Goal: Information Seeking & Learning: Learn about a topic

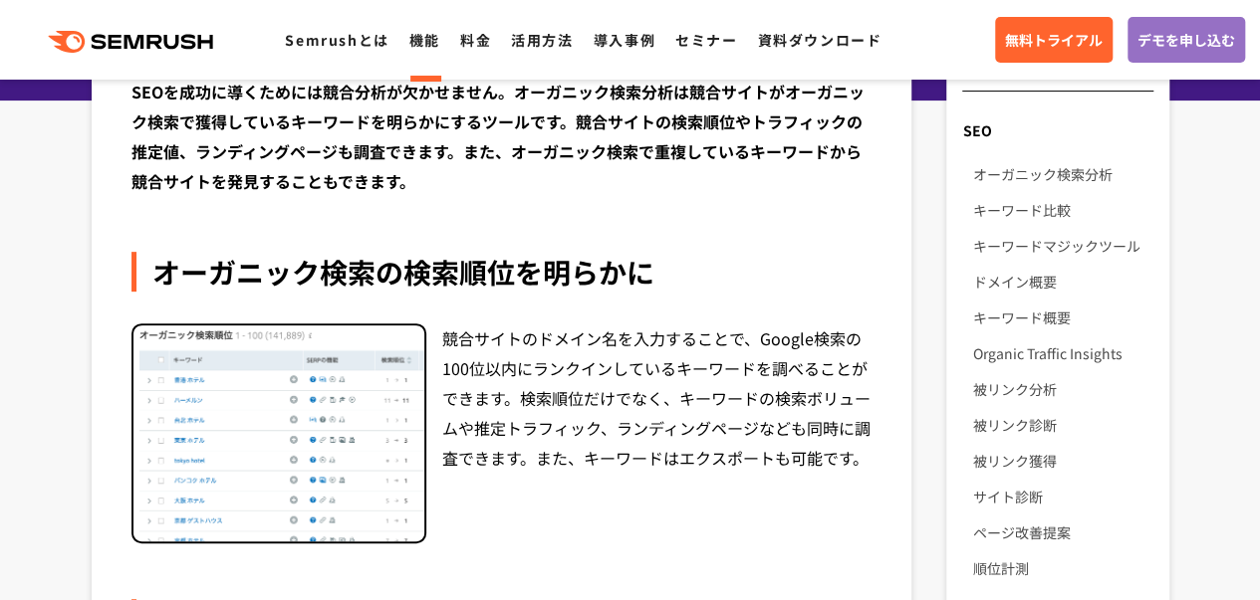
click at [517, 339] on div "競合サイトのドメイン名を入力することで、Google検索の100位以内にランクインしているキーワードを調べることができます。検索順位だけでなく、キーワードの検…" at bounding box center [657, 434] width 430 height 221
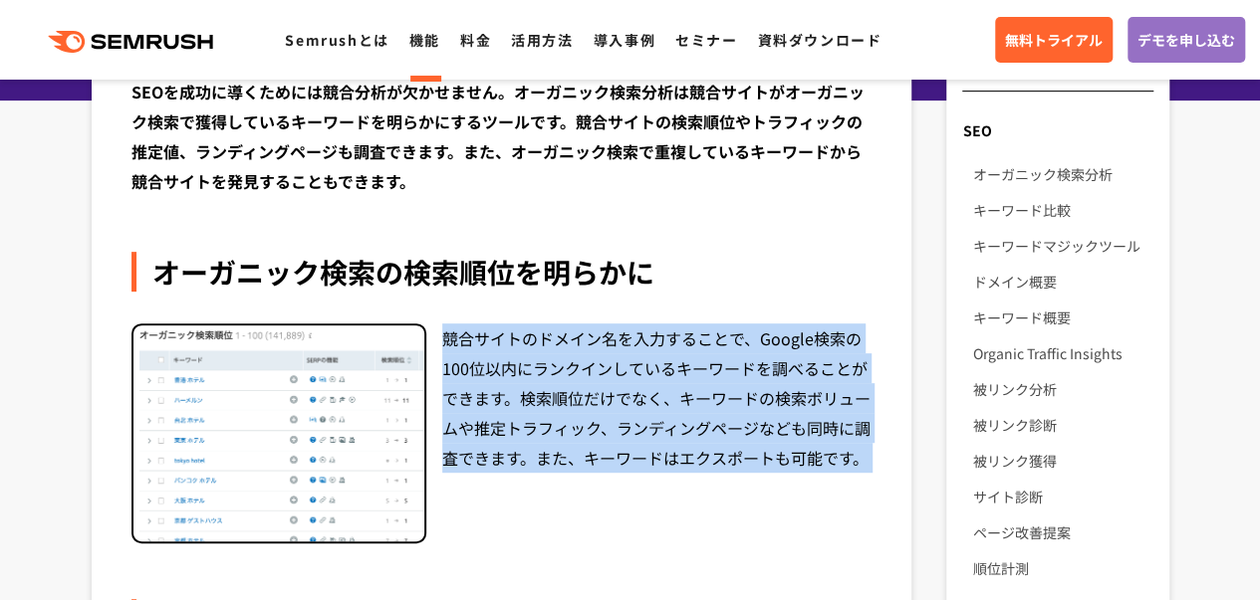
click at [517, 339] on div "競合サイトのドメイン名を入力することで、Google検索の100位以内にランクインしているキーワードを調べることができます。検索順位だけでなく、キーワードの検…" at bounding box center [657, 434] width 430 height 221
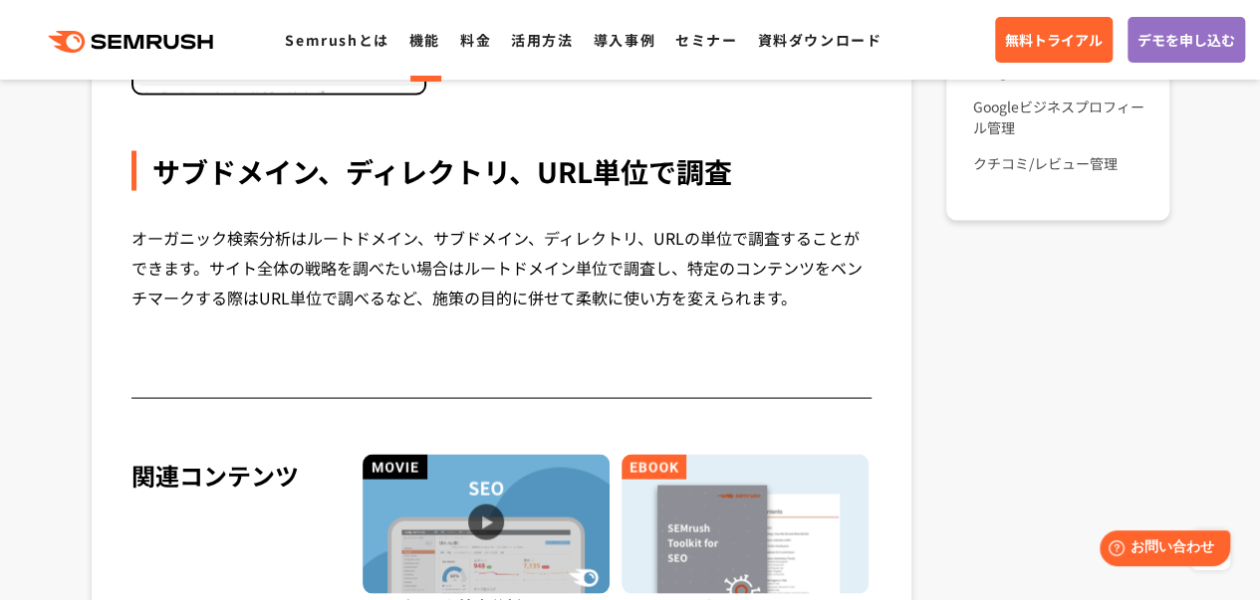
scroll to position [1802, 0]
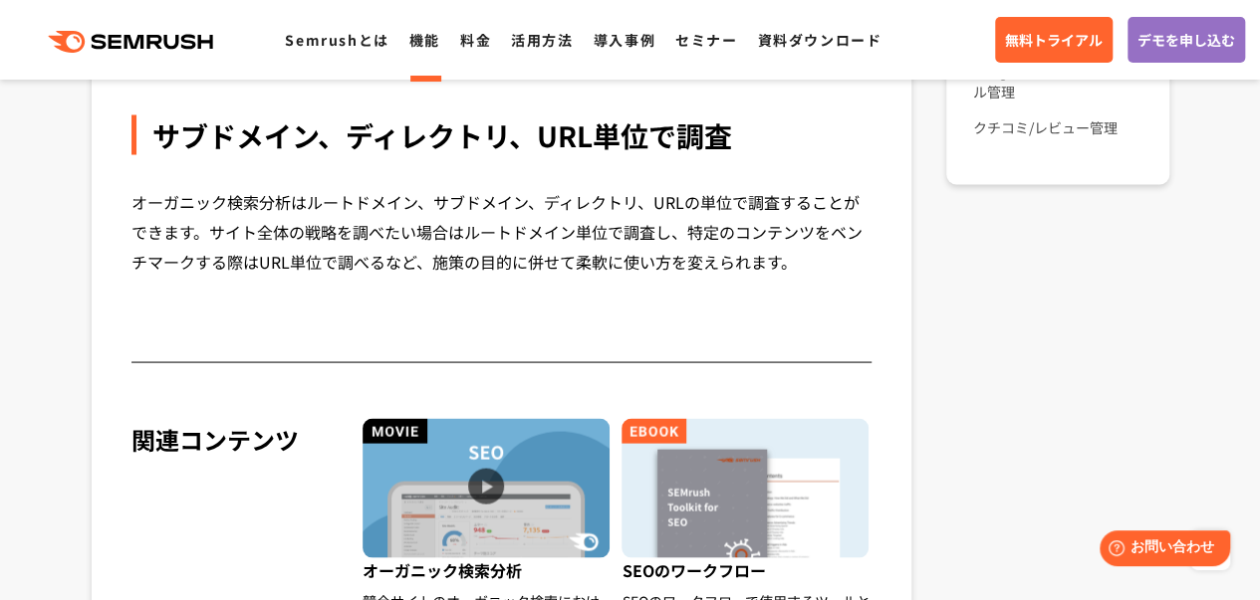
click at [516, 222] on div "オーガニック検索分析はルートドメイン、サブドメイン、ディレクトリ、URLの単位で調査することができます。サイト全体の戦略を調べたい場合はルートドメイン単位で調…" at bounding box center [501, 231] width 741 height 90
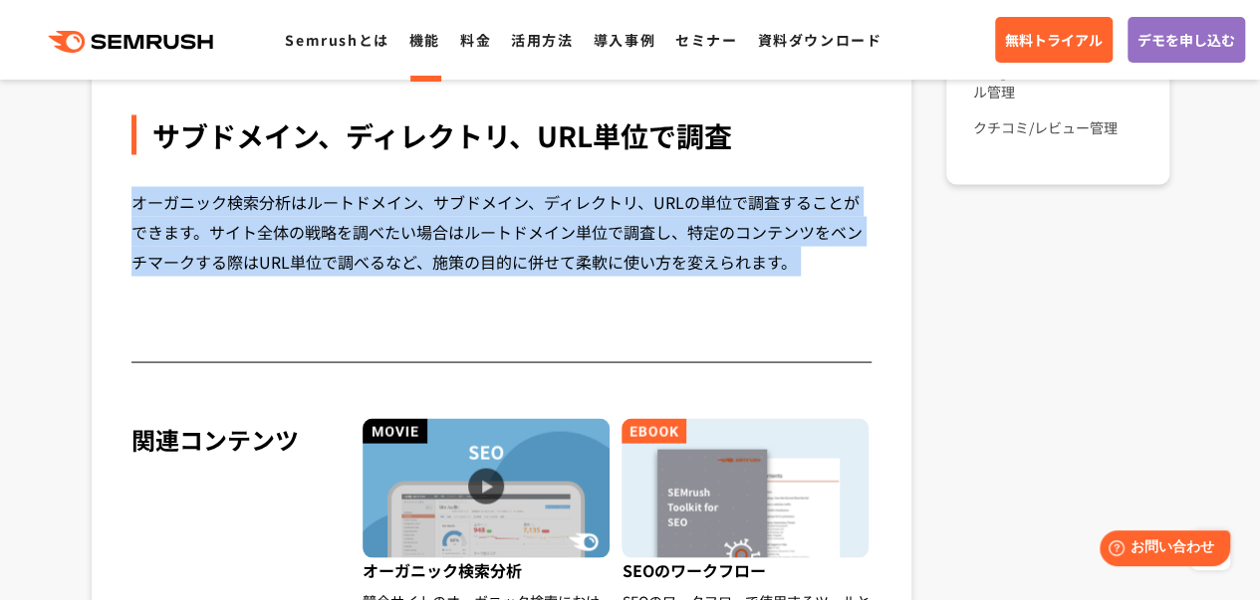
click at [516, 222] on div "オーガニック検索分析はルートドメイン、サブドメイン、ディレクトリ、URLの単位で調査することができます。サイト全体の戦略を調べたい場合はルートドメイン単位で調…" at bounding box center [501, 231] width 741 height 90
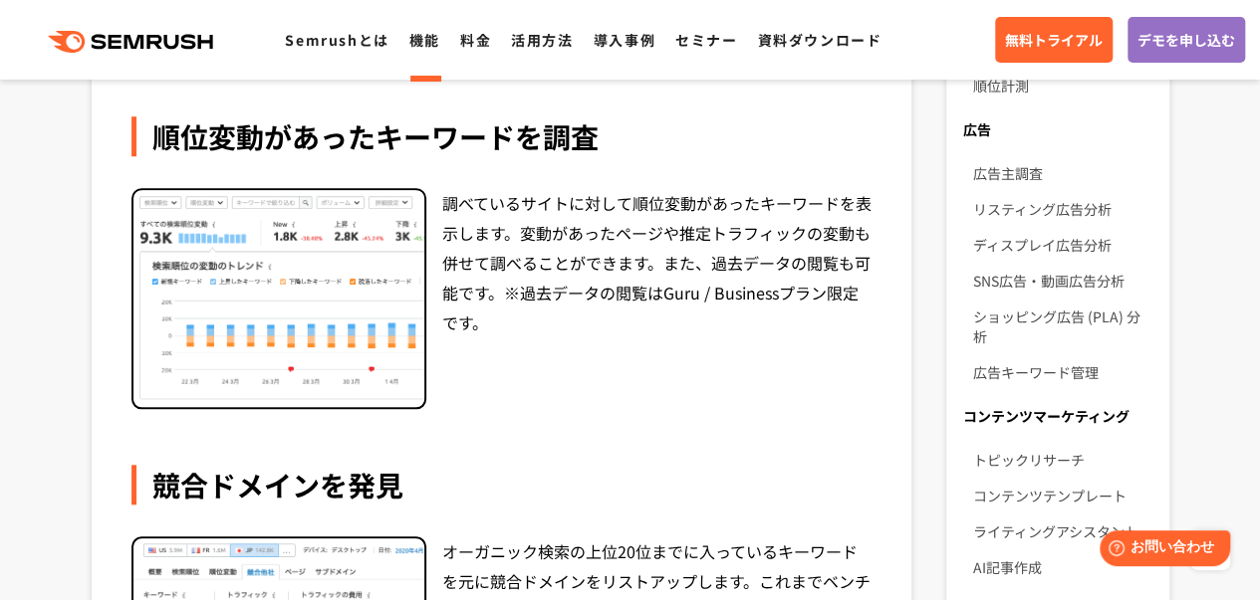
scroll to position [734, 0]
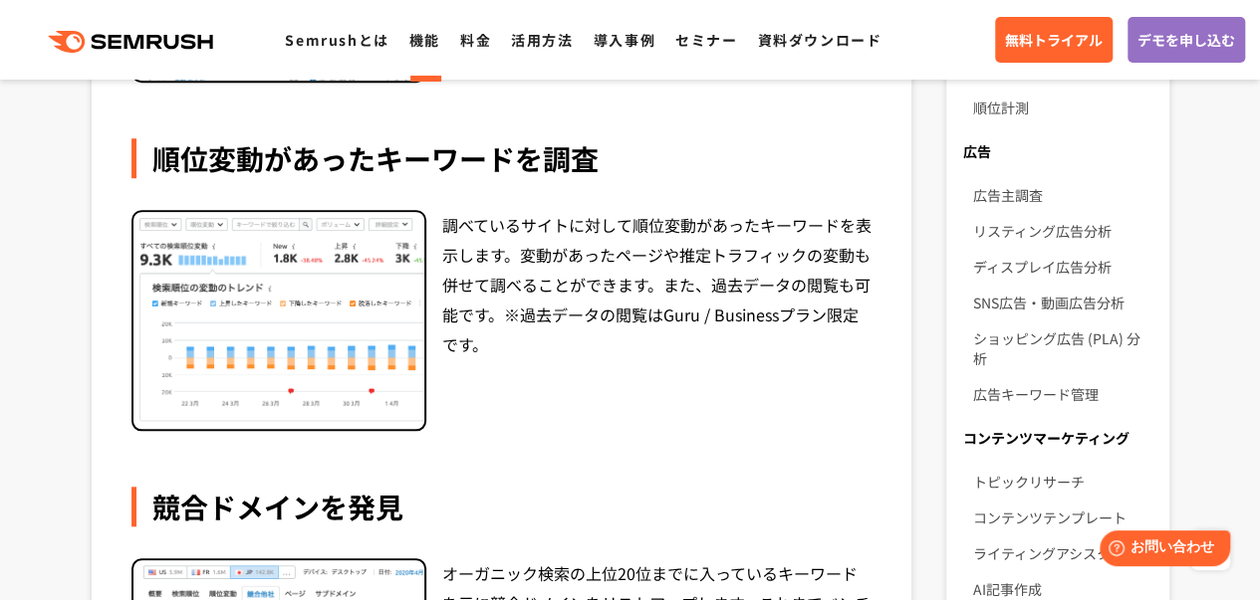
click at [486, 222] on div "調べているサイトに対して順位変動があったキーワードを表示します。変動があったページや推定トラフィックの変動も併せて調べることができます。また、過去データの閲覧…" at bounding box center [657, 320] width 430 height 221
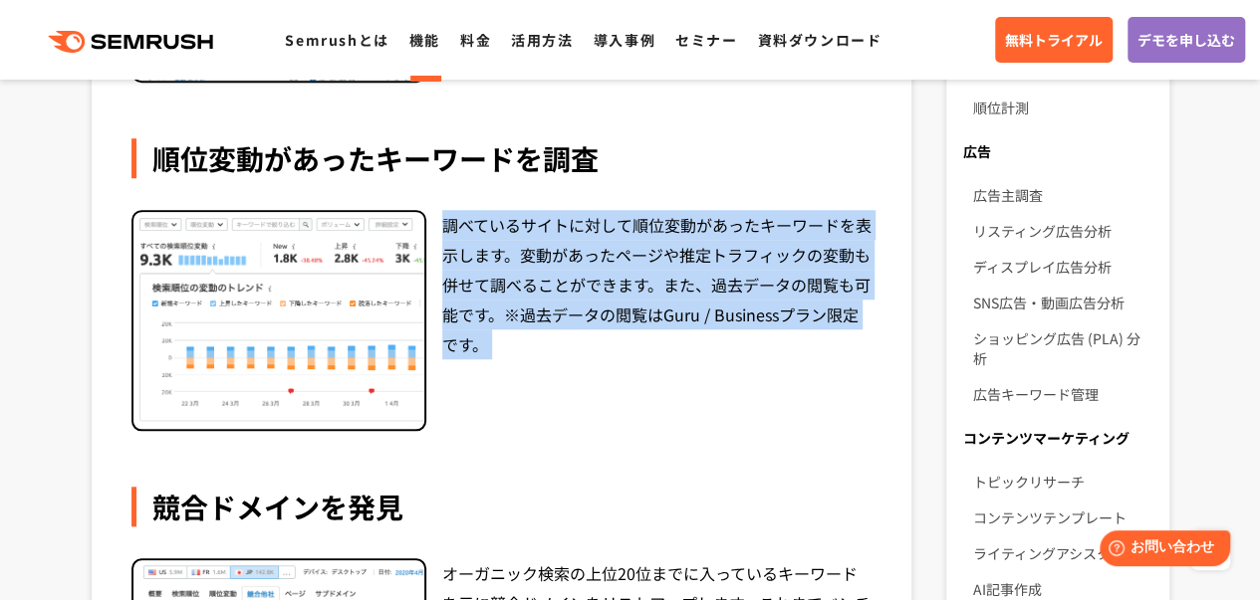
click at [486, 222] on div "調べているサイトに対して順位変動があったキーワードを表示します。変動があったページや推定トラフィックの変動も併せて調べることができます。また、過去データの閲覧…" at bounding box center [657, 320] width 430 height 221
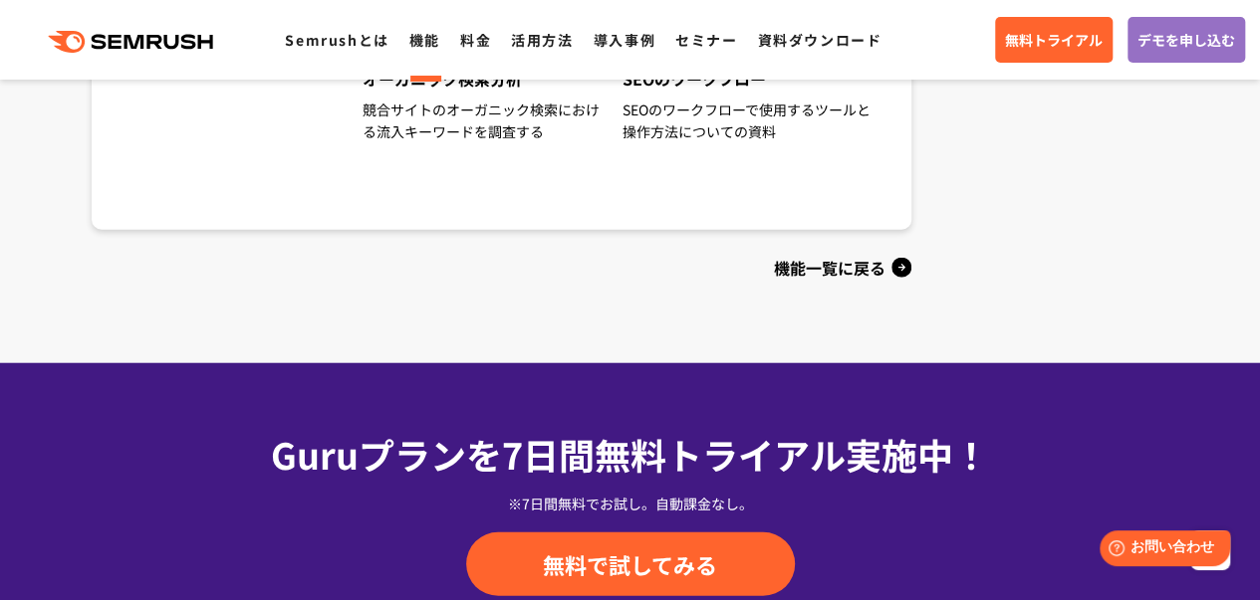
scroll to position [2228, 0]
